Goal: Check status: Check status

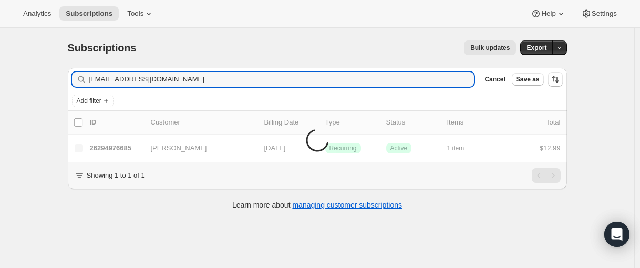
type input "[EMAIL_ADDRESS][DOMAIN_NAME]"
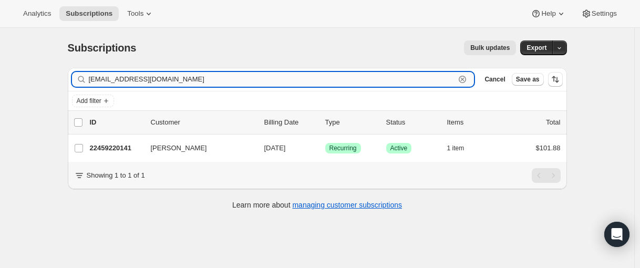
click at [142, 79] on input "[EMAIL_ADDRESS][DOMAIN_NAME]" at bounding box center [272, 79] width 366 height 15
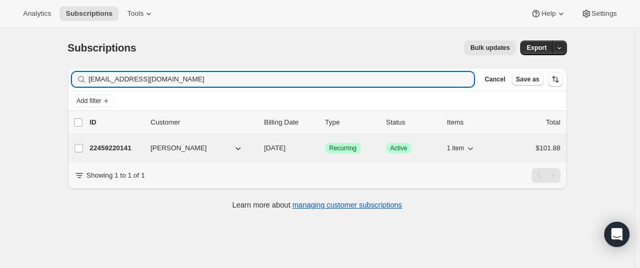
click at [117, 146] on p "22459220141" at bounding box center [116, 148] width 53 height 11
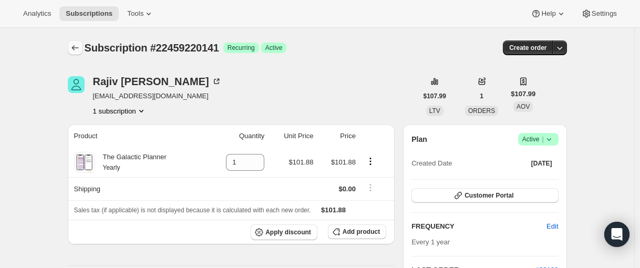
click at [75, 50] on icon "Subscriptions" at bounding box center [75, 48] width 11 height 11
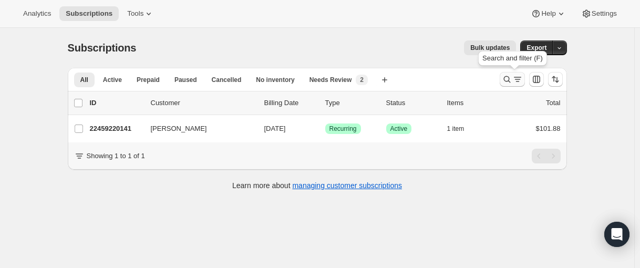
click at [506, 83] on icon "Search and filter results" at bounding box center [506, 79] width 11 height 11
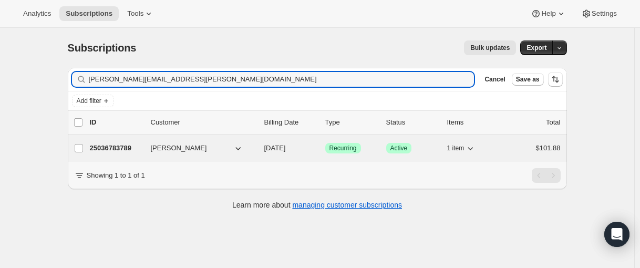
type input "edwin@vanree.com"
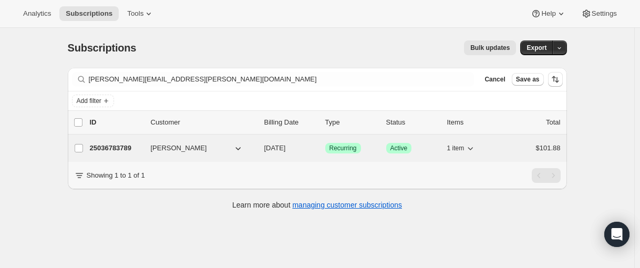
click at [100, 142] on div "25036783789 Edwin Van Ree 06/03/2026 Success Recurring Success Active 1 item $1…" at bounding box center [325, 148] width 470 height 15
